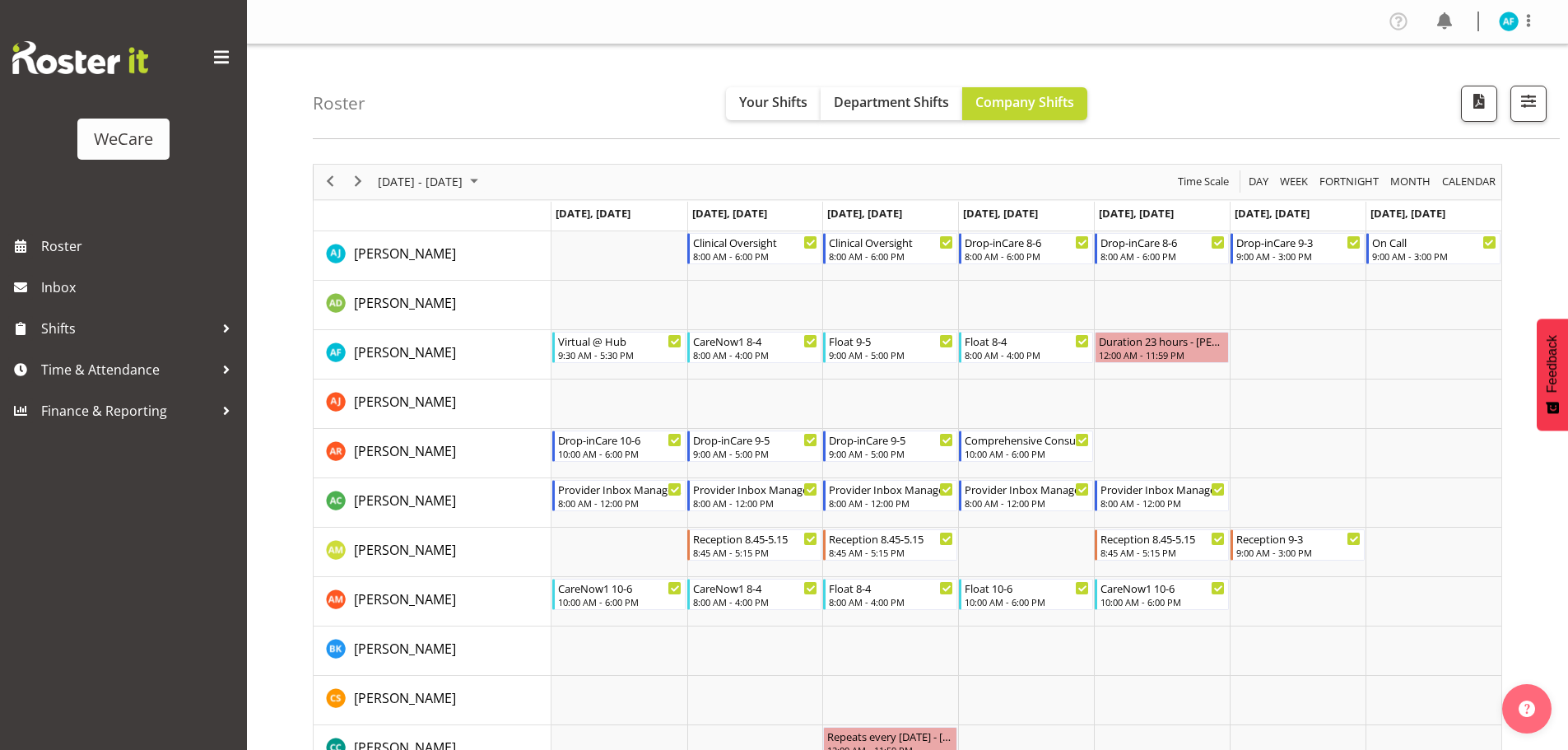
scroll to position [597, 0]
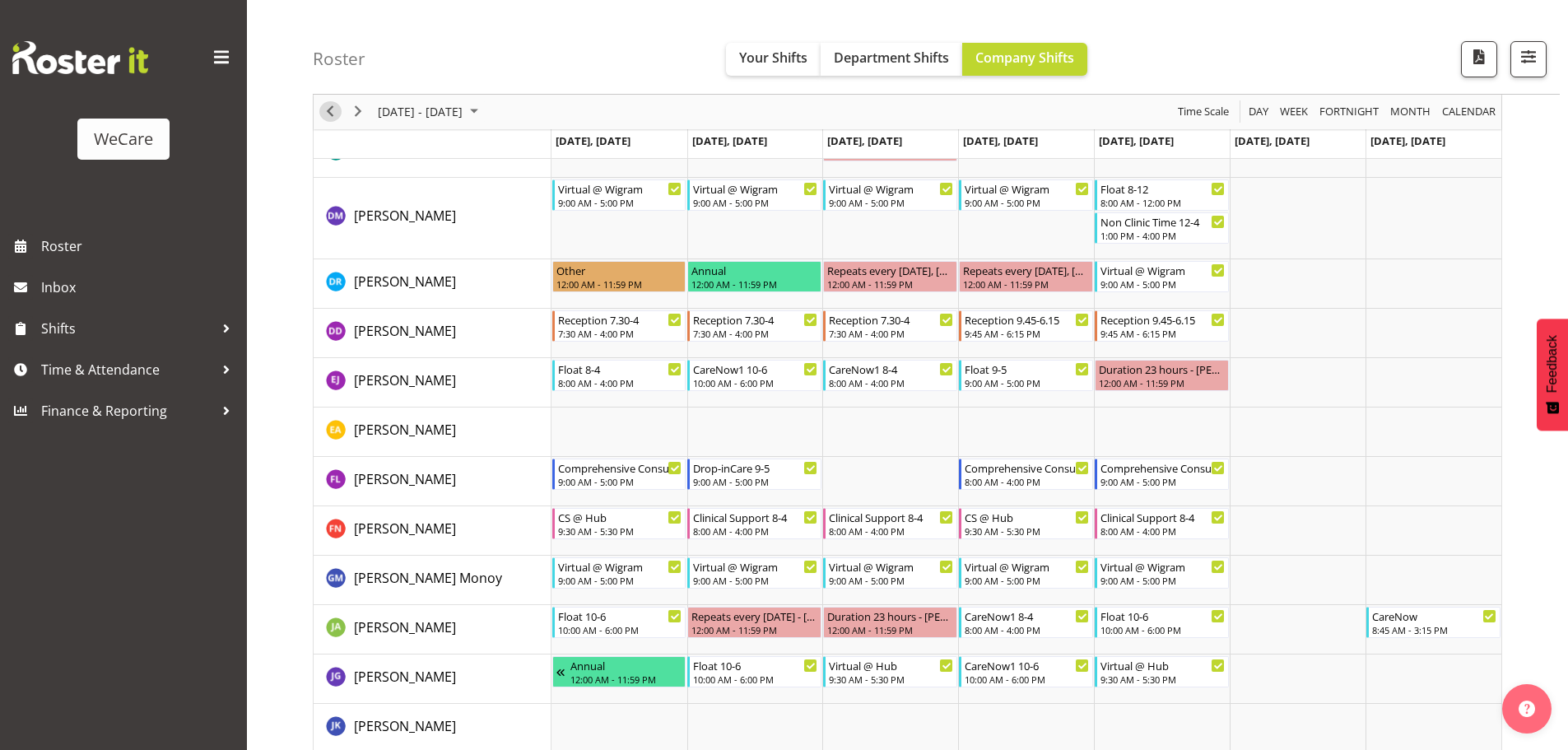
click at [331, 107] on span "Previous" at bounding box center [330, 112] width 19 height 20
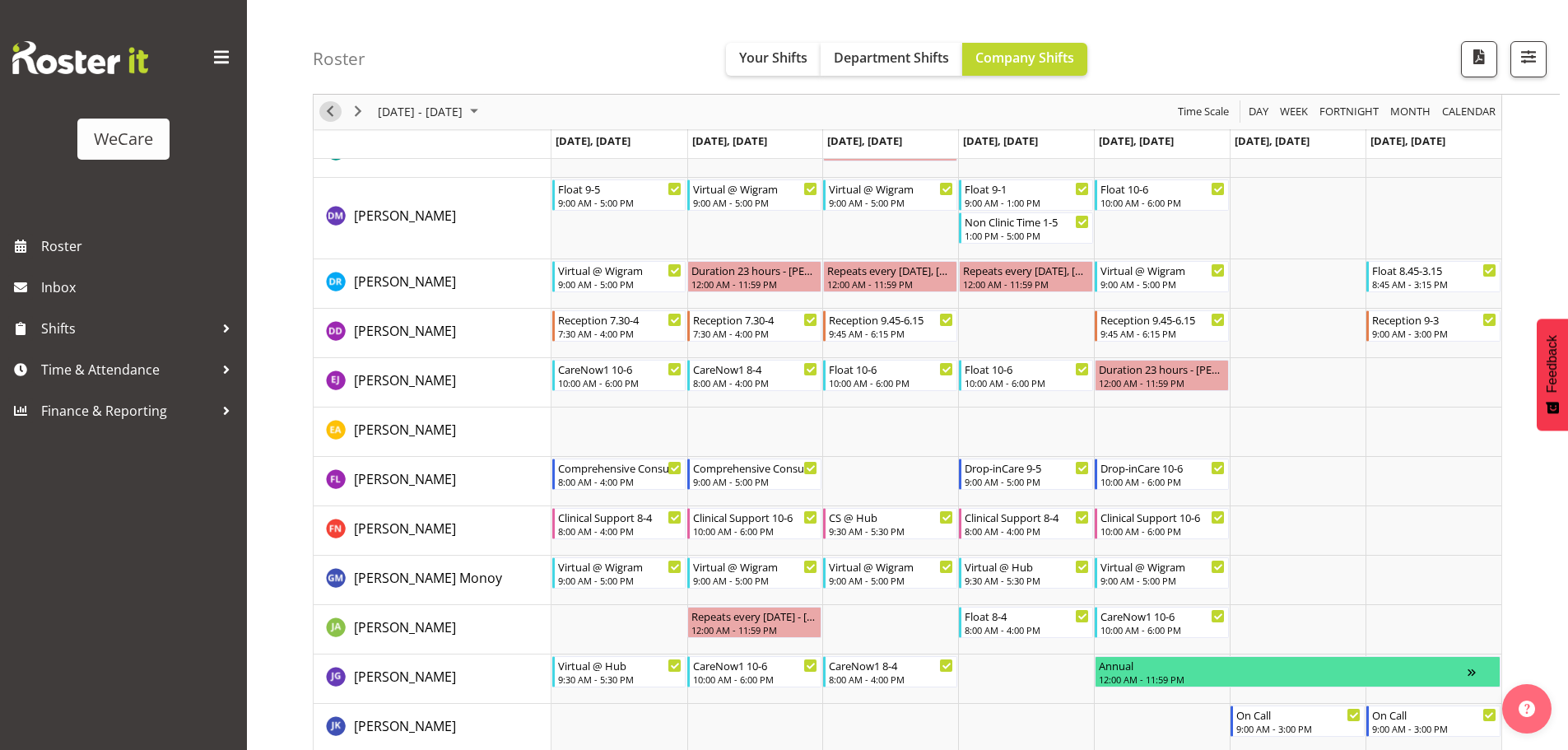
click at [331, 107] on span "Previous" at bounding box center [330, 112] width 19 height 20
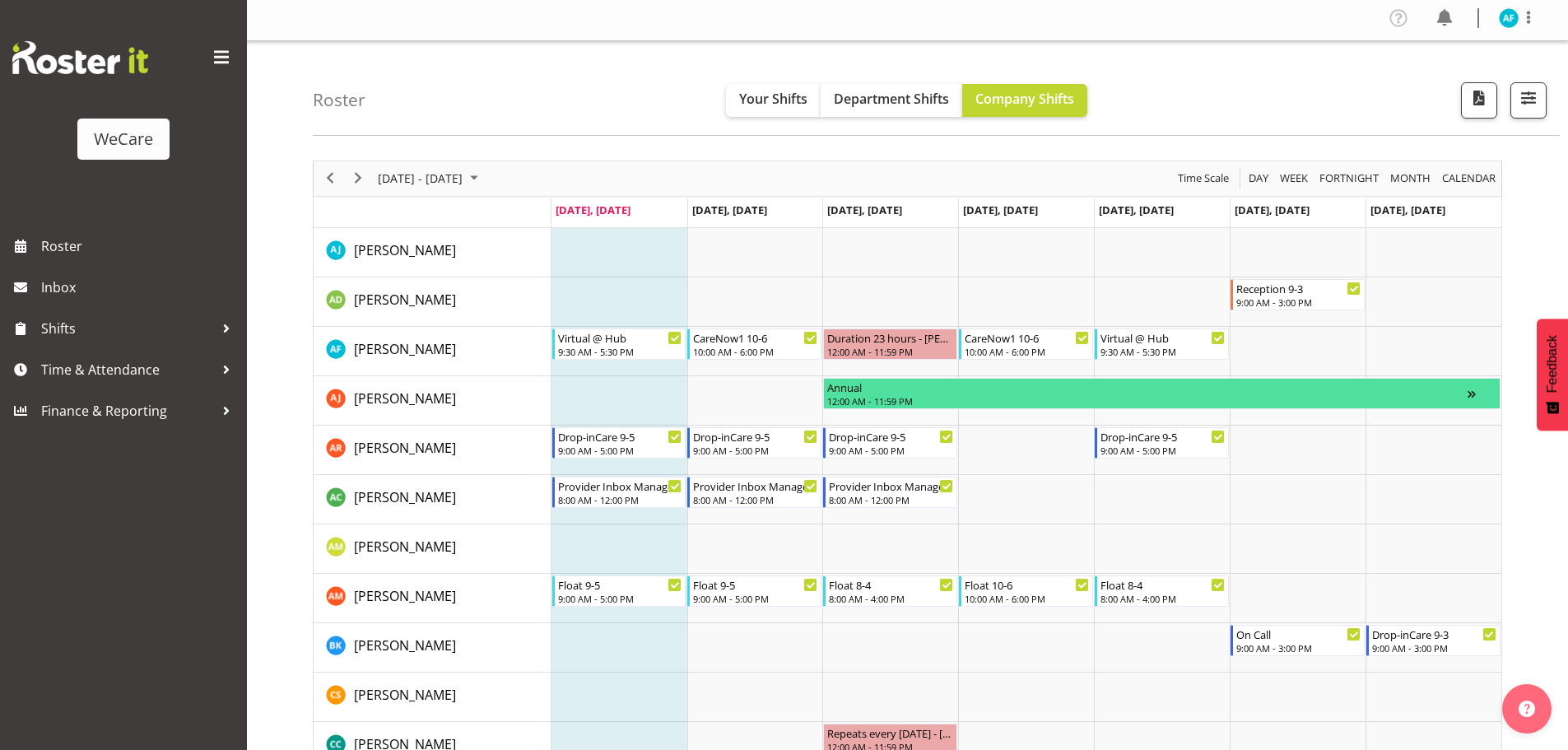
scroll to position [3, 0]
click at [355, 183] on span "Next" at bounding box center [358, 179] width 19 height 20
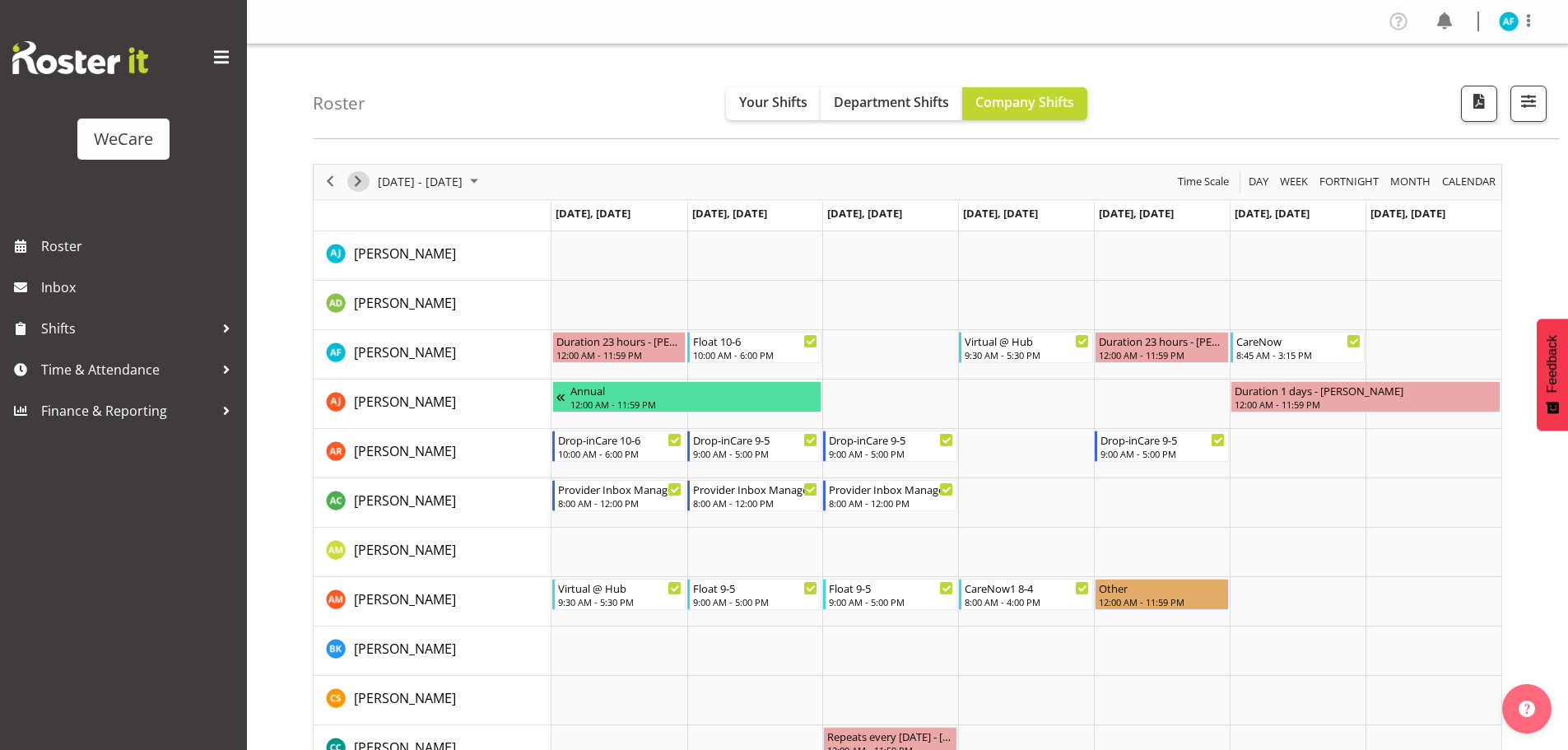
click at [356, 180] on span "Next" at bounding box center [358, 181] width 19 height 20
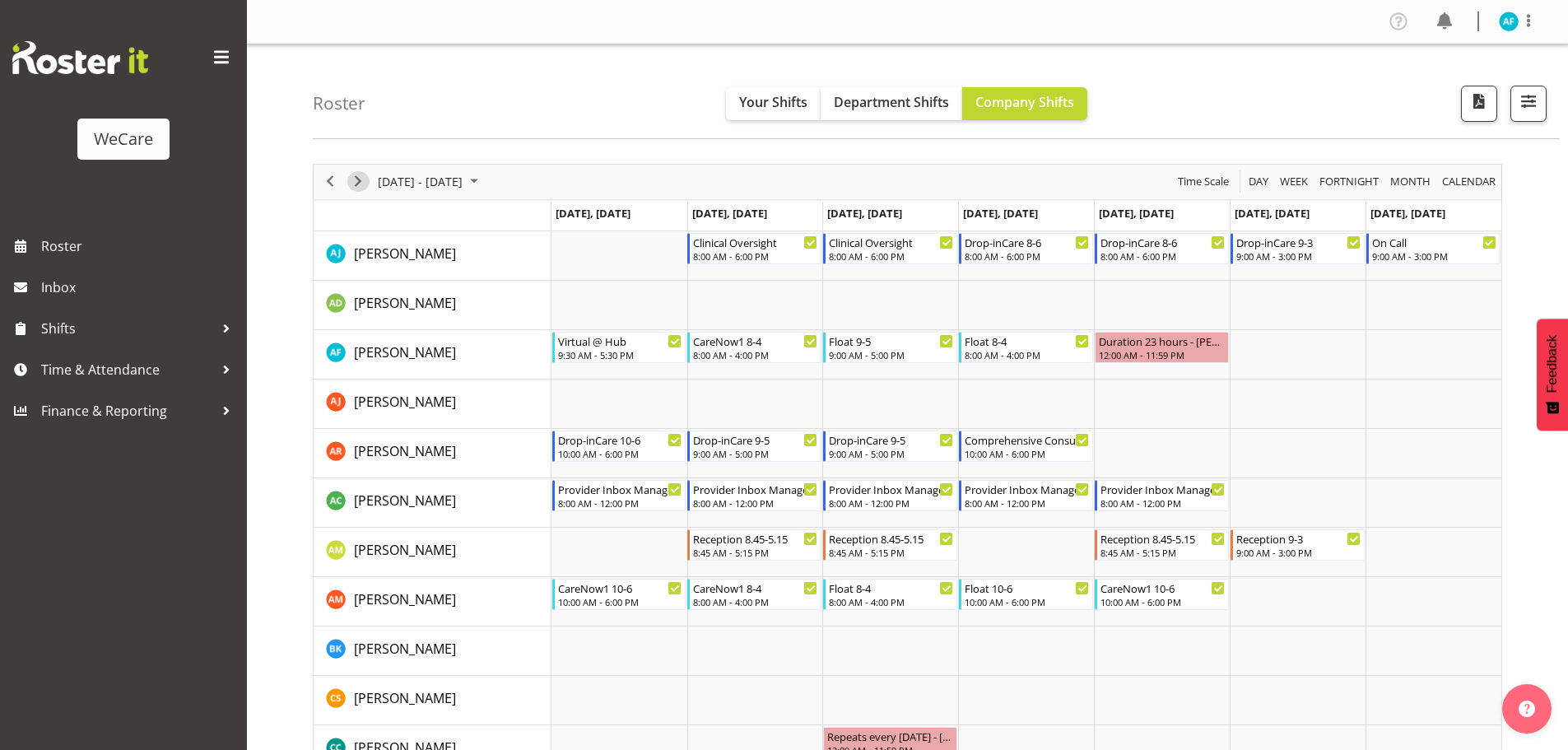
click at [360, 182] on span "Next" at bounding box center [358, 181] width 19 height 20
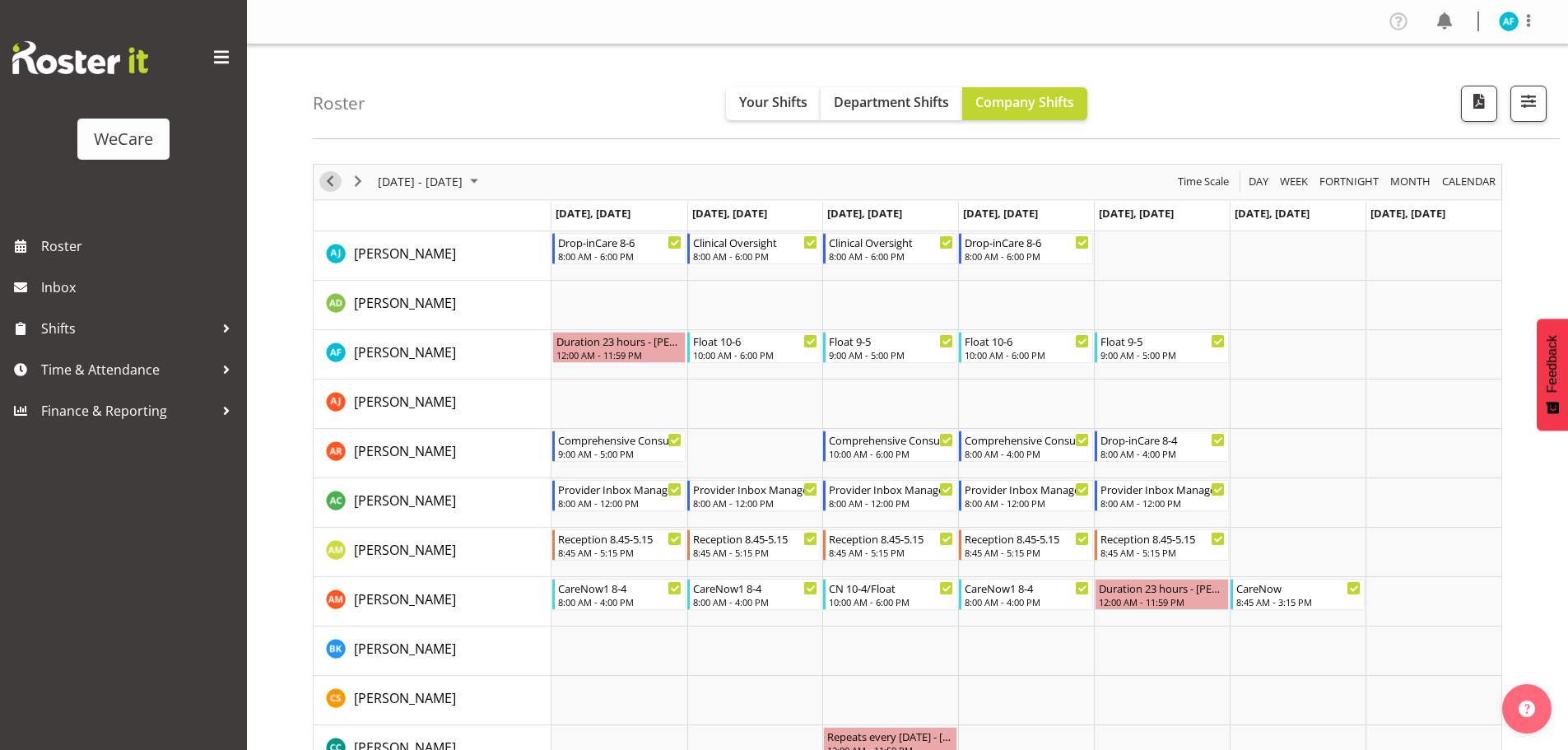
click at [334, 185] on span "Previous" at bounding box center [330, 181] width 19 height 20
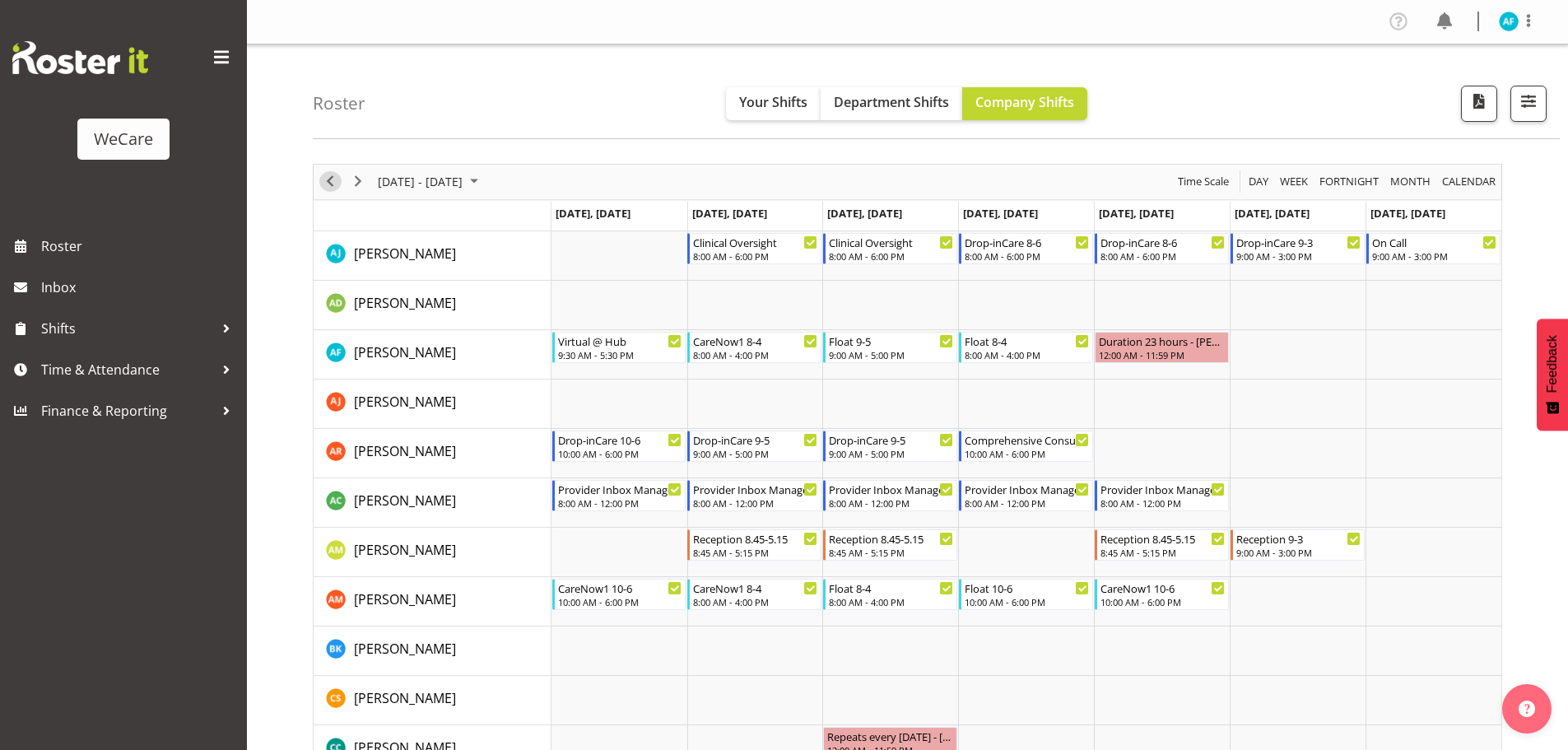
click at [334, 185] on span "Previous" at bounding box center [330, 181] width 19 height 20
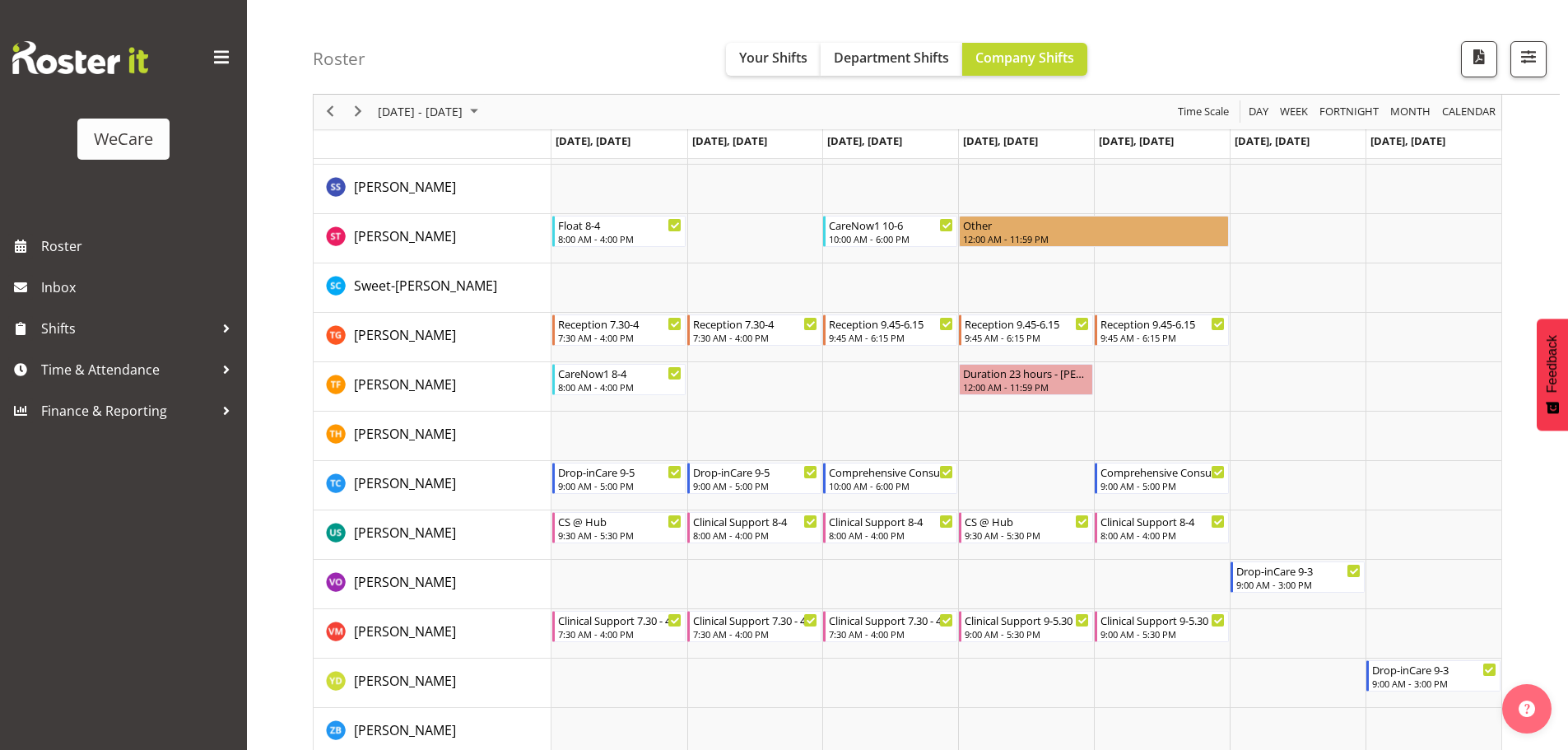
scroll to position [2244, 0]
